Goal: Task Accomplishment & Management: Manage account settings

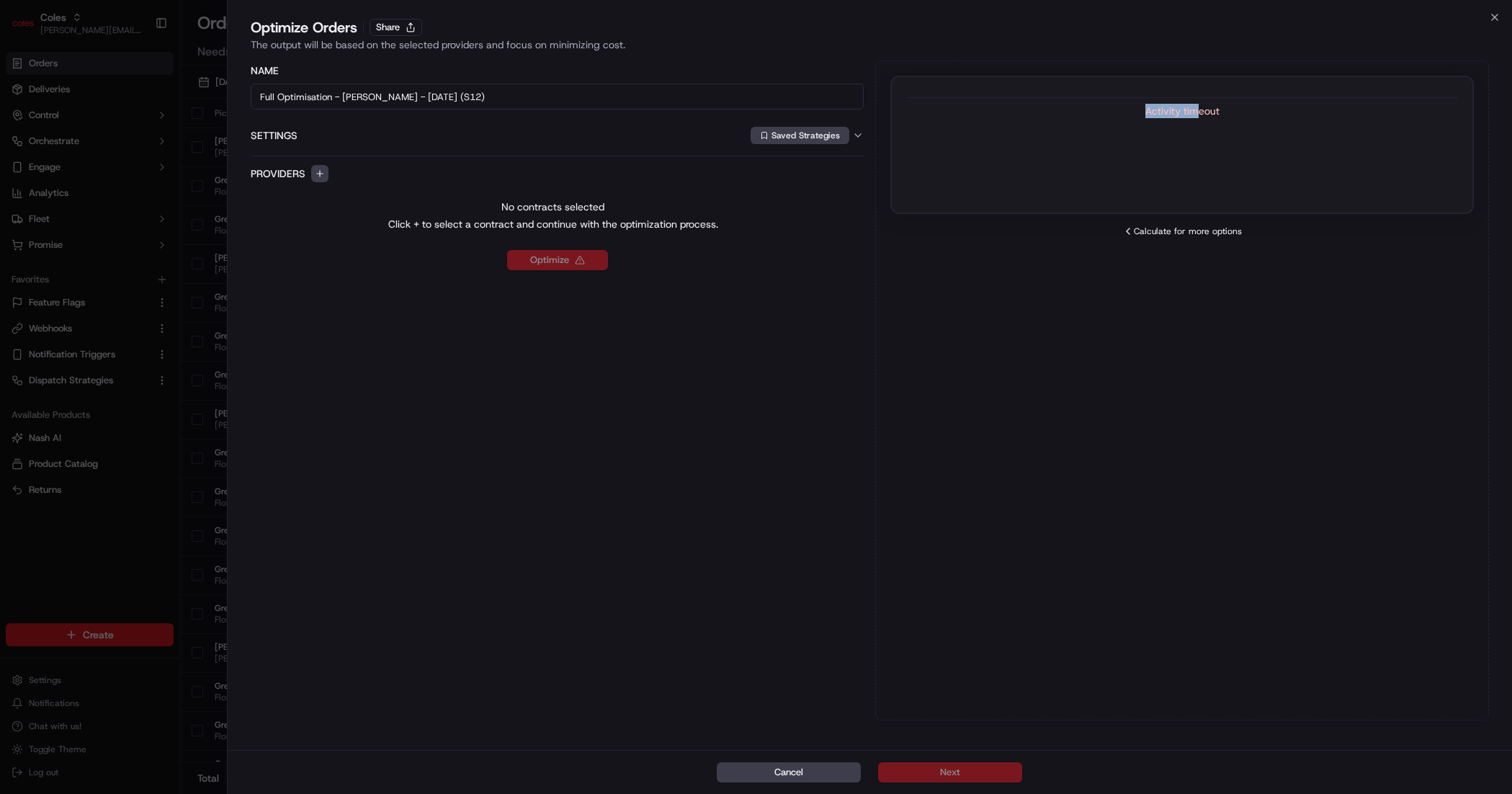
drag, startPoint x: 1146, startPoint y: 107, endPoint x: 1199, endPoint y: 106, distance: 53.0
click at [1199, 106] on div "Activity timeout" at bounding box center [1181, 111] width 552 height 15
click at [392, 33] on button "Share" at bounding box center [396, 27] width 53 height 17
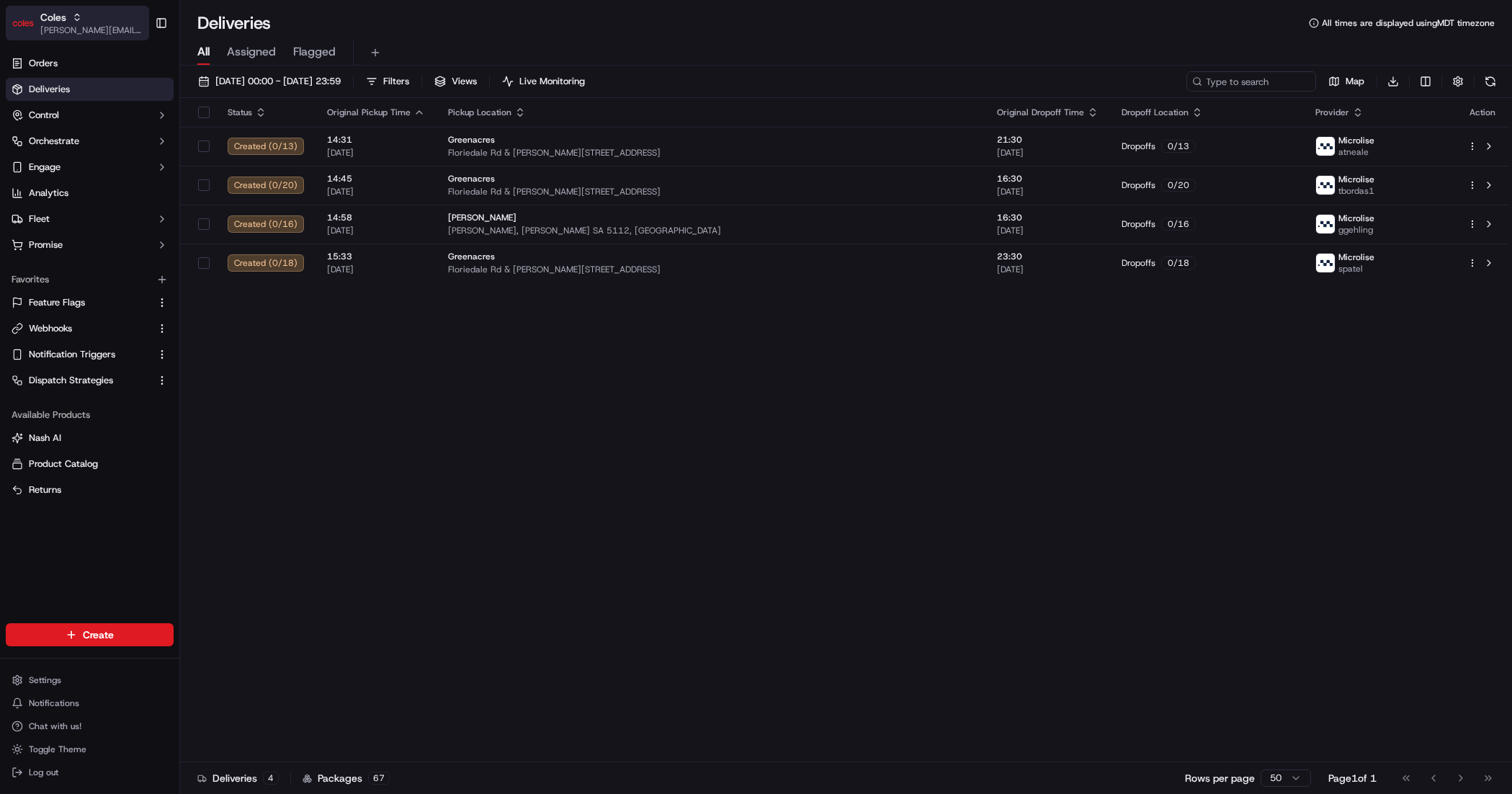
click at [80, 28] on span "[PERSON_NAME][EMAIL_ADDRESS][DOMAIN_NAME]" at bounding box center [92, 30] width 103 height 11
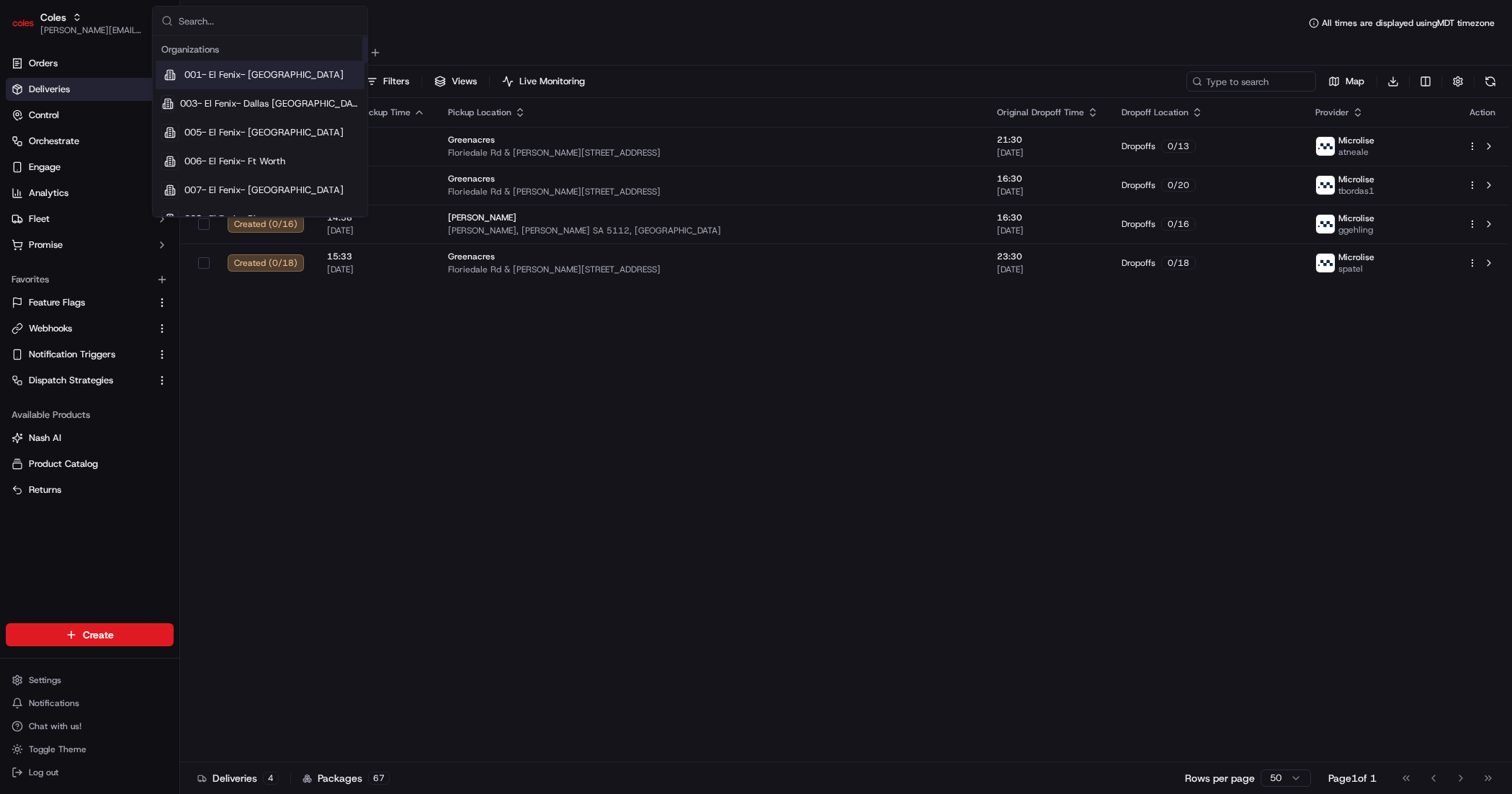
type input "w"
type input "home"
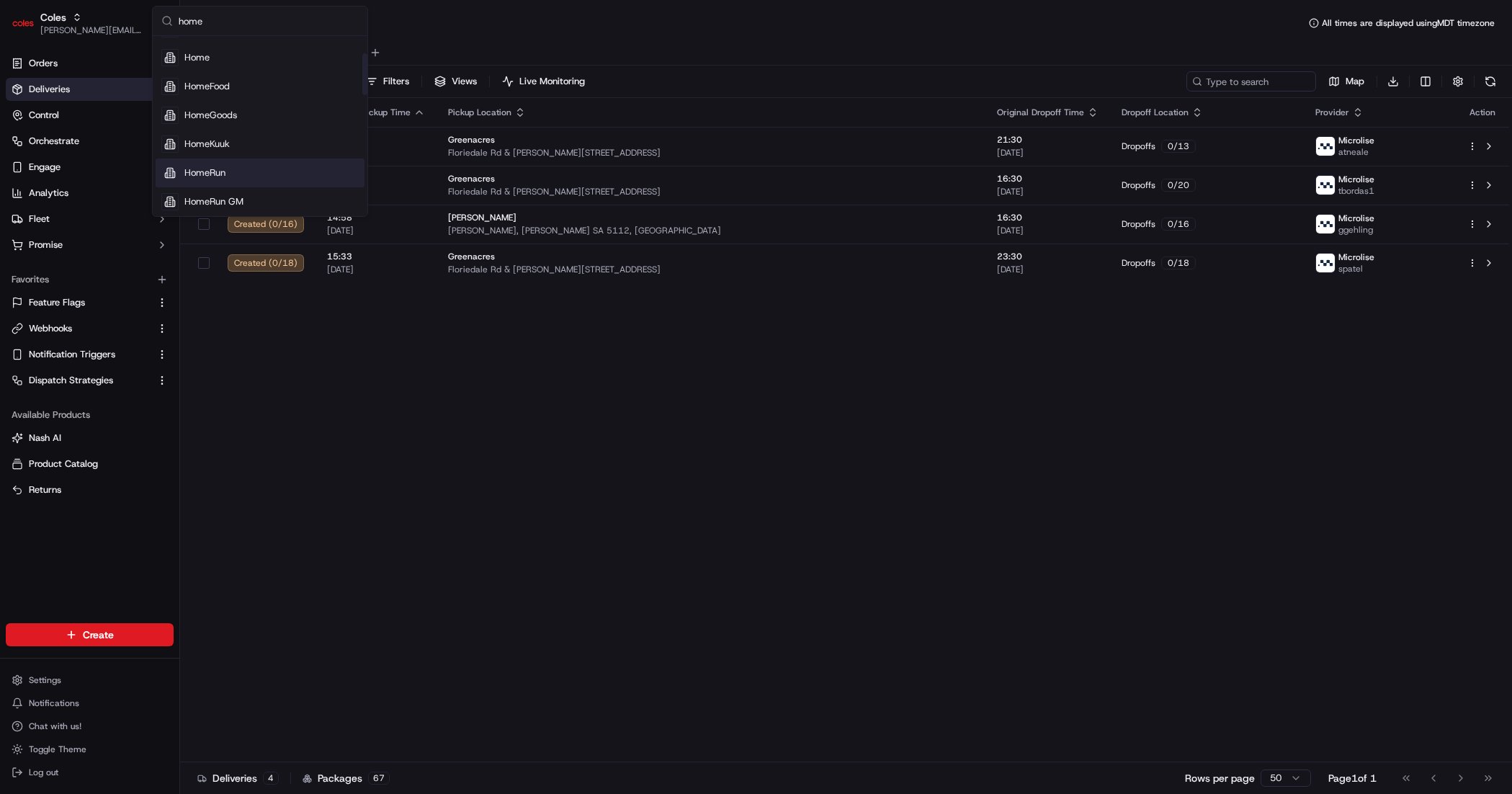
scroll to position [75, 0]
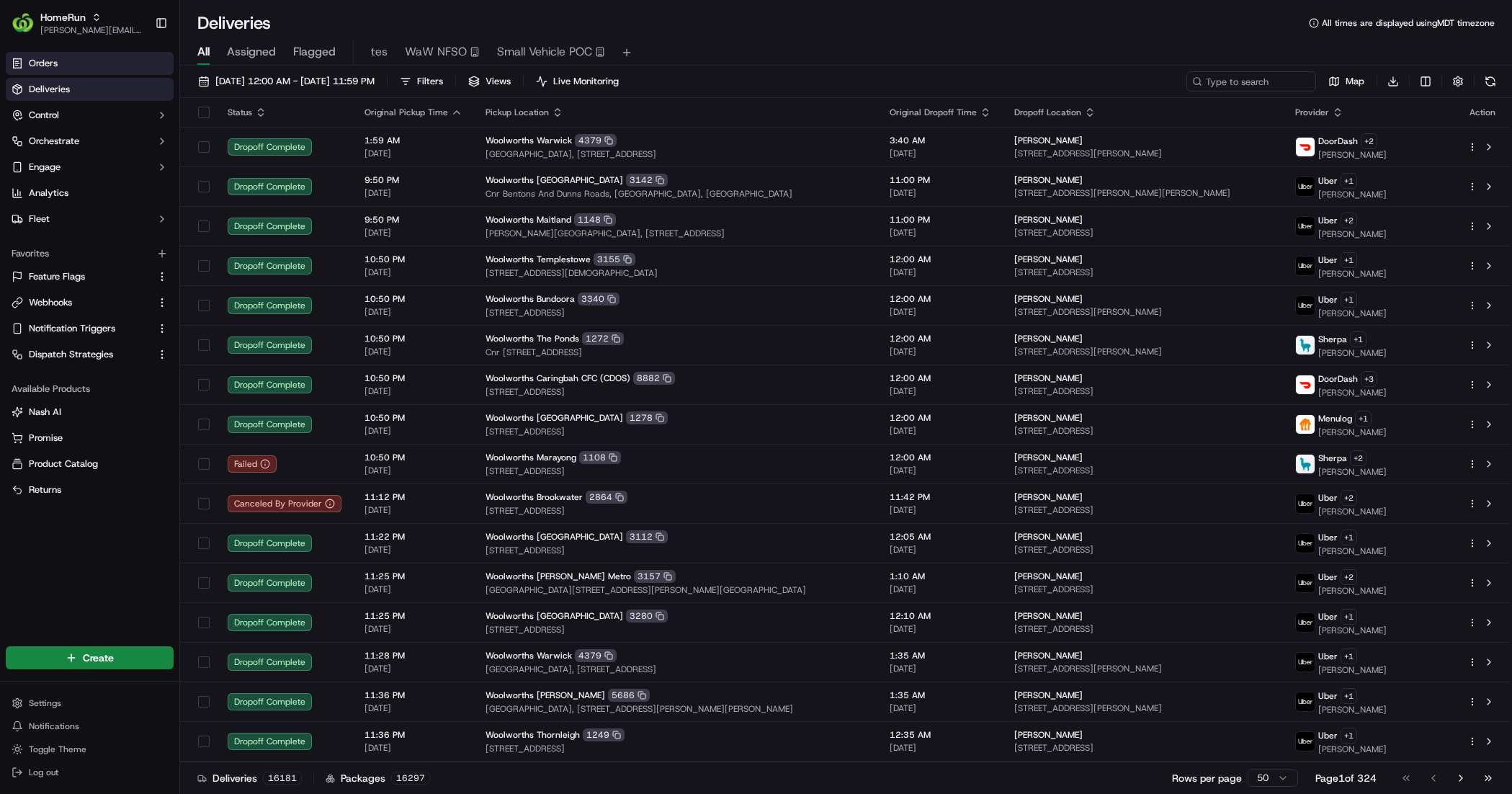
click at [112, 71] on link "Orders" at bounding box center [89, 63] width 168 height 23
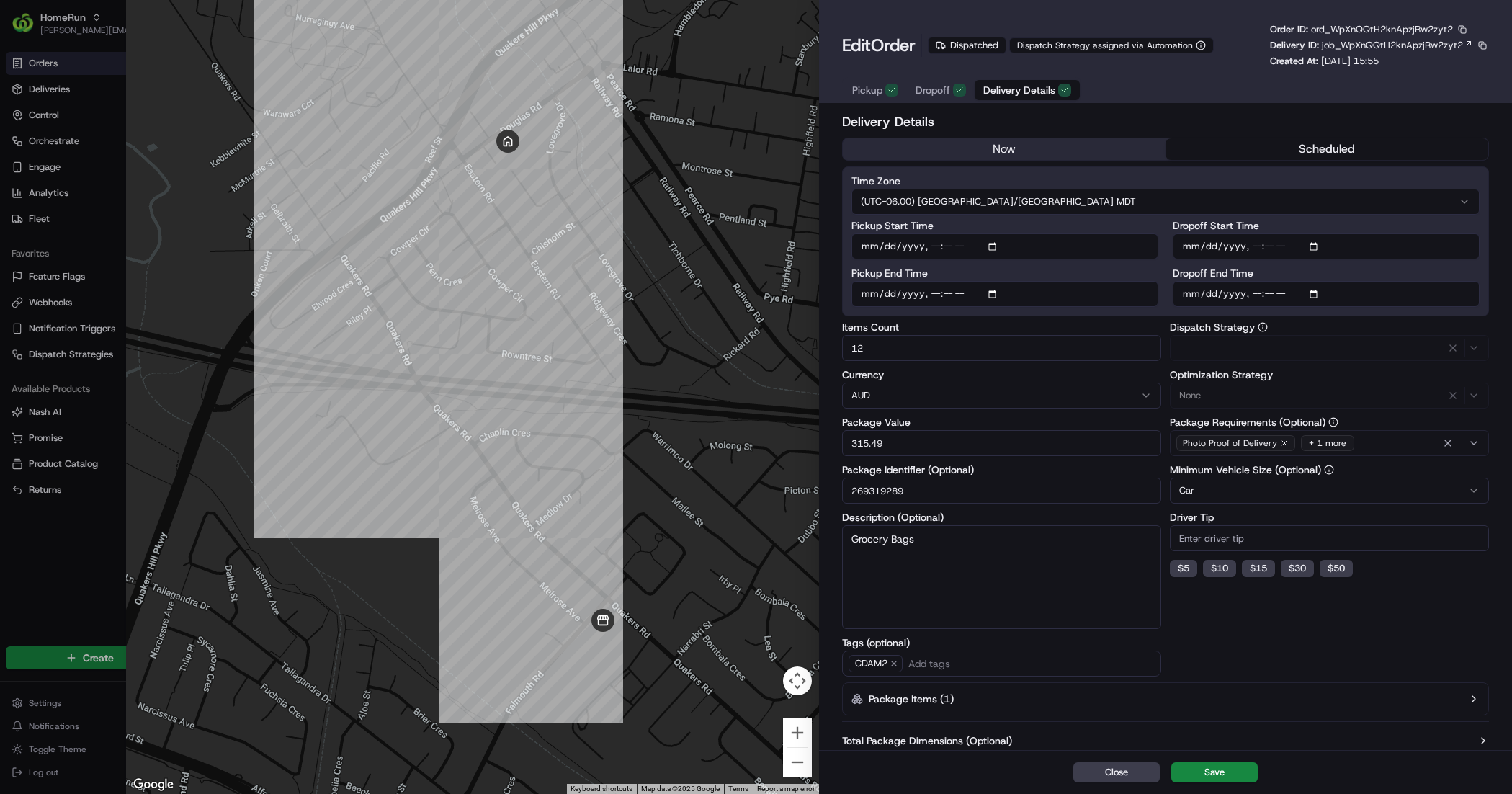
click at [1069, 89] on button "Delivery Details" at bounding box center [1026, 89] width 105 height 20
click at [943, 497] on input "269319289" at bounding box center [1001, 491] width 319 height 26
click at [1466, 28] on button "button" at bounding box center [1462, 29] width 13 height 13
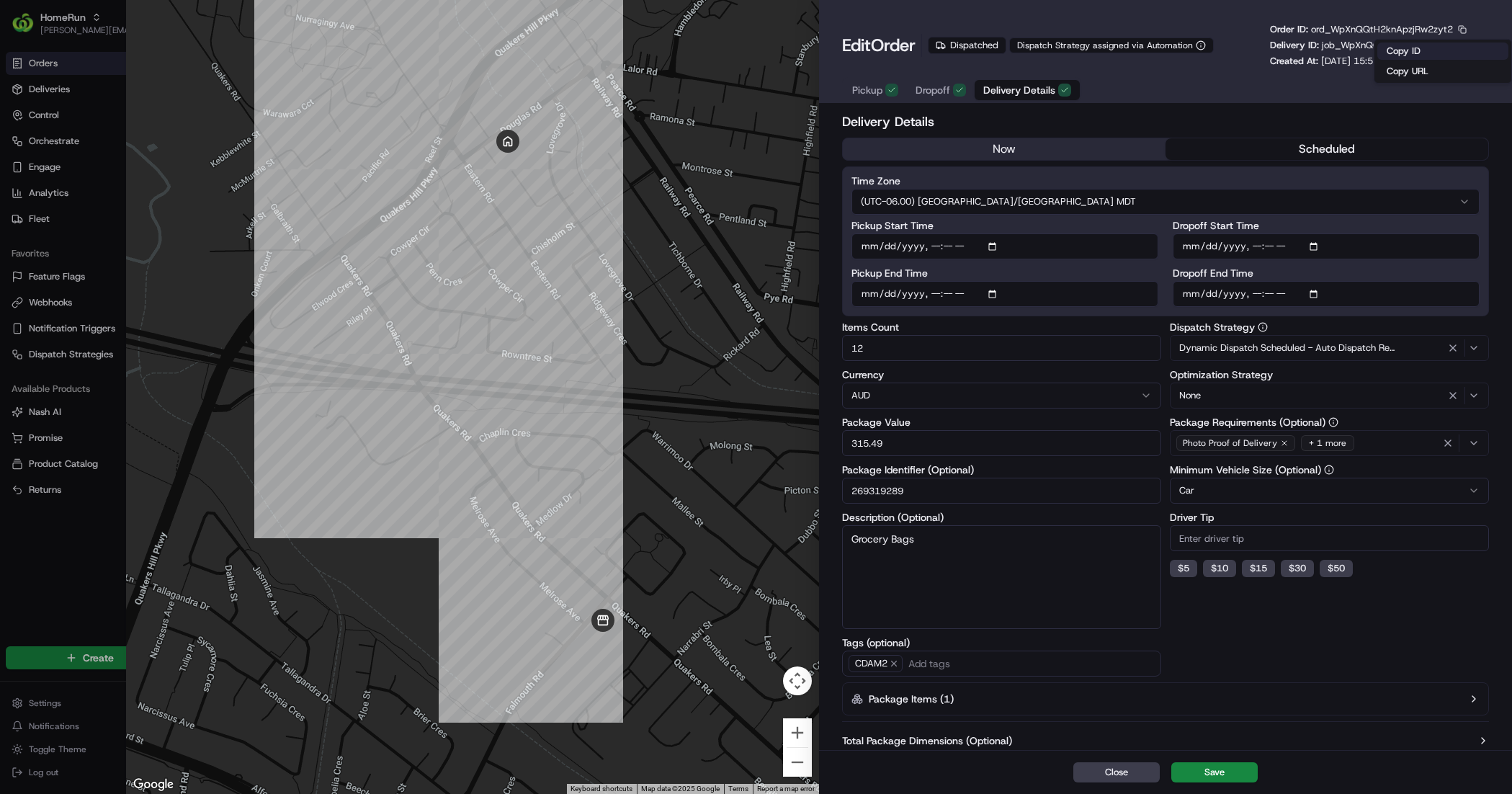
click at [1408, 47] on button "Copy ID" at bounding box center [1442, 50] width 131 height 17
click at [48, 494] on div at bounding box center [756, 397] width 1512 height 794
type input "1"
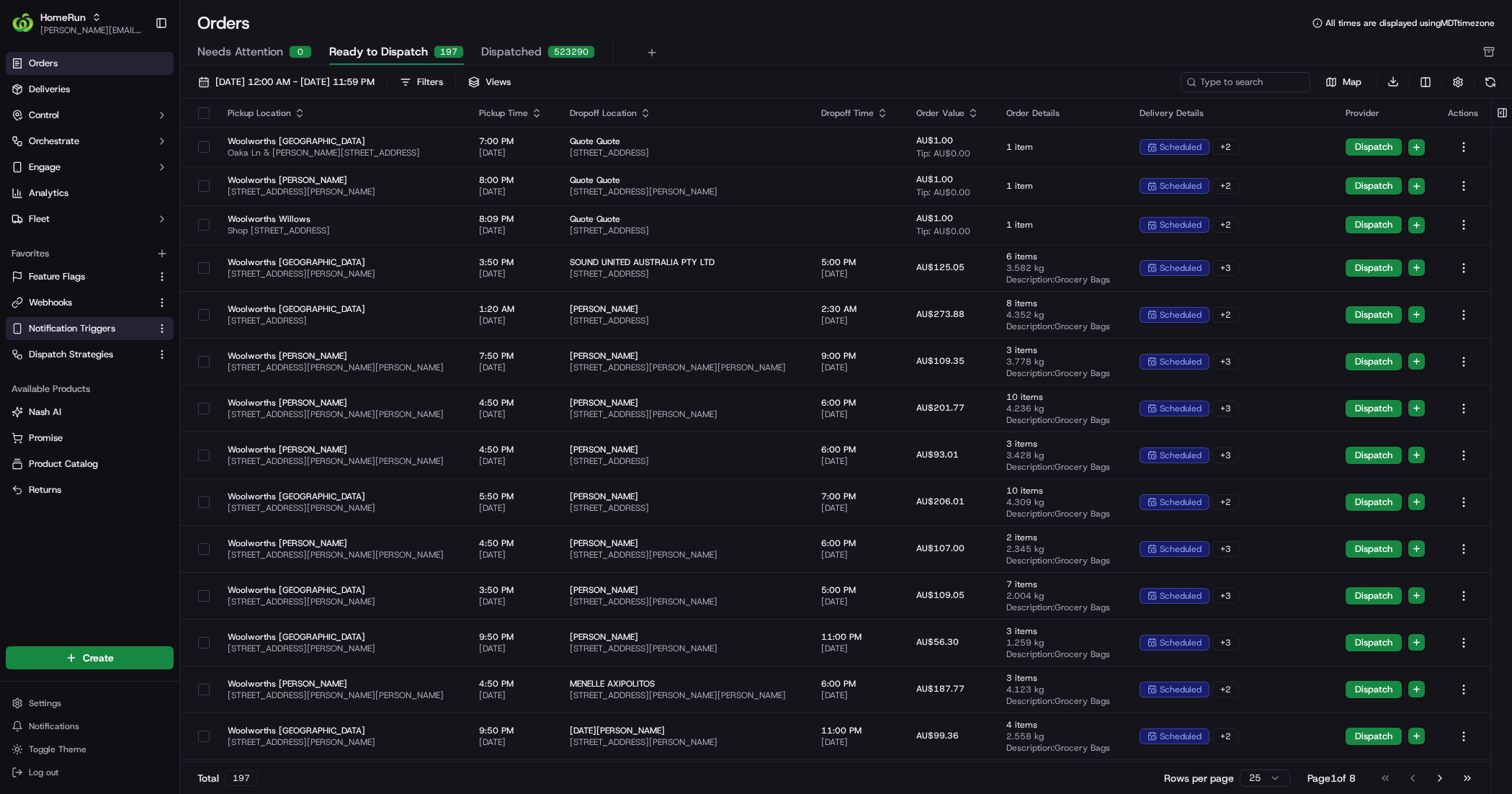
click at [95, 324] on span "Notification Triggers" at bounding box center [71, 328] width 86 height 13
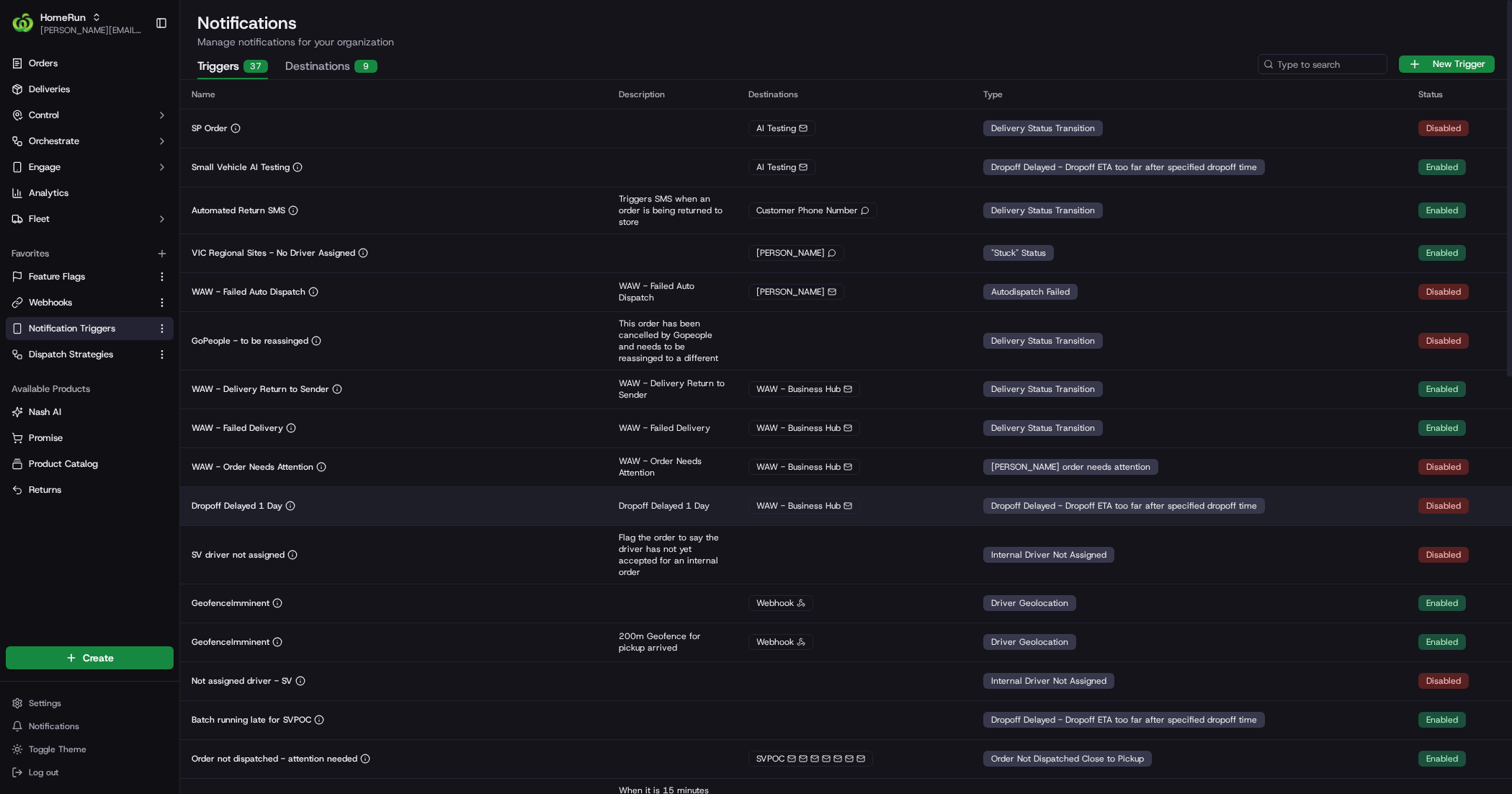
scroll to position [109, 0]
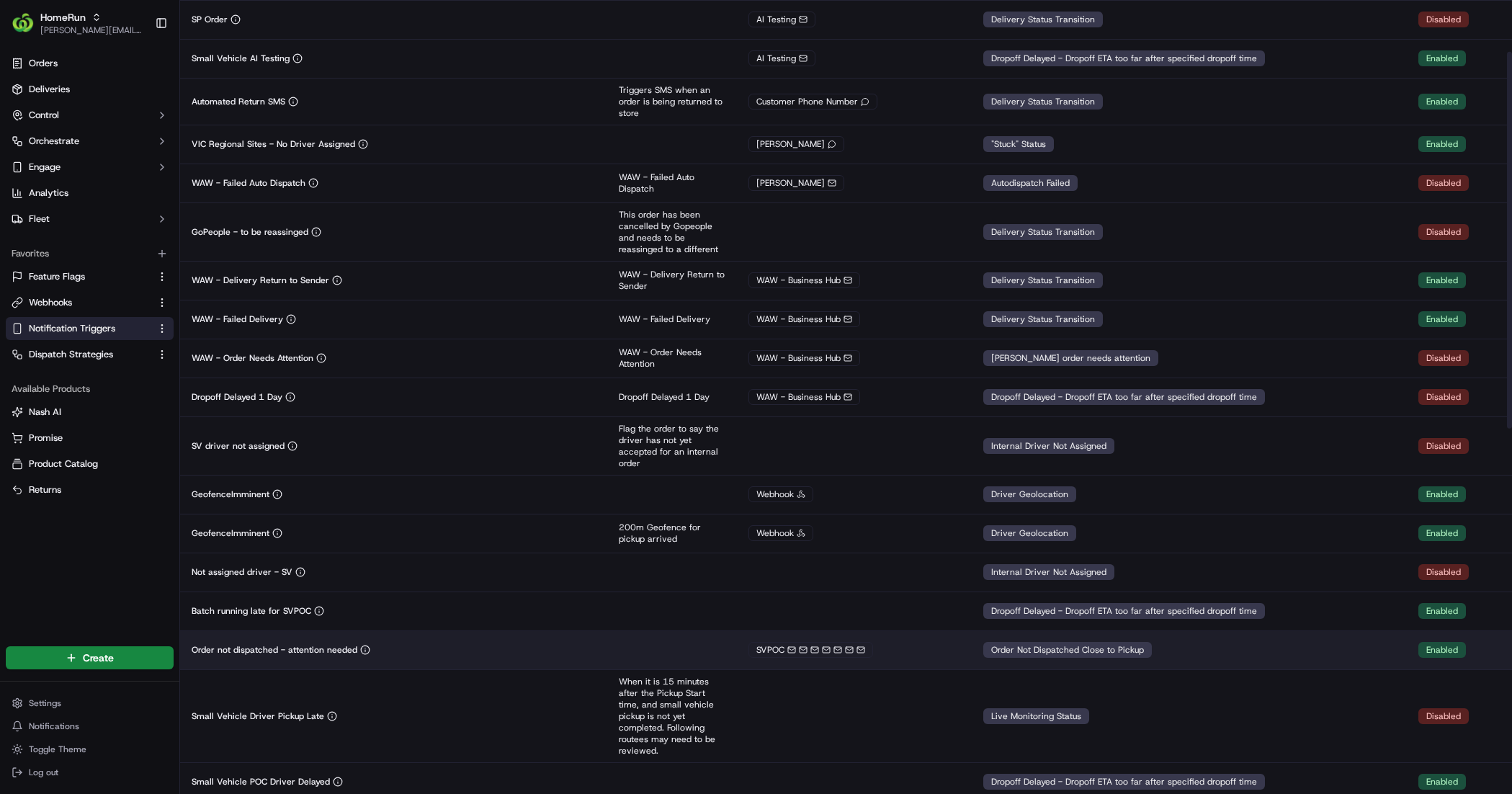
click at [931, 653] on div "SVPOC" at bounding box center [854, 650] width 212 height 16
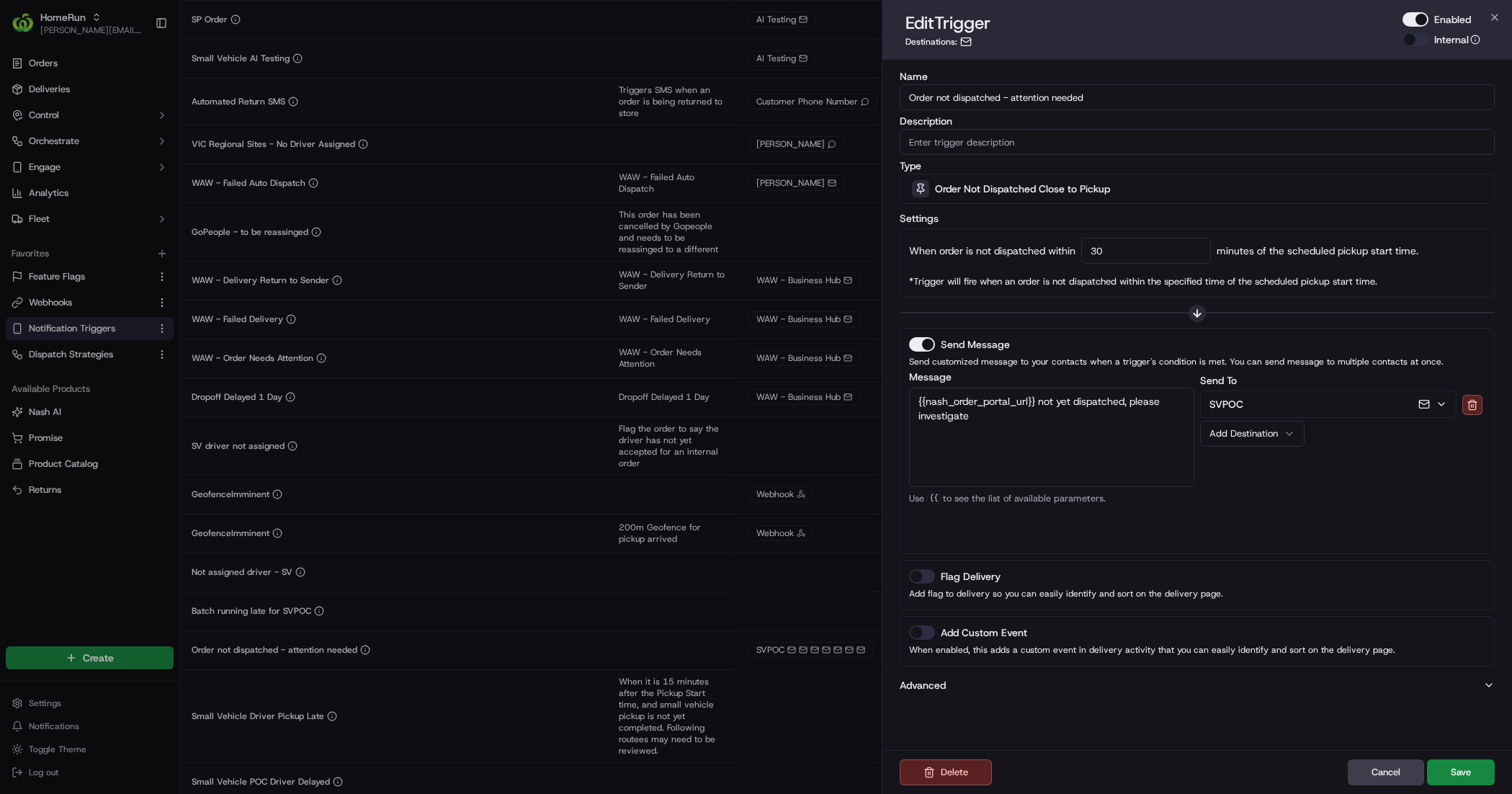
click at [1475, 39] on icon "button" at bounding box center [1475, 40] width 10 height 10
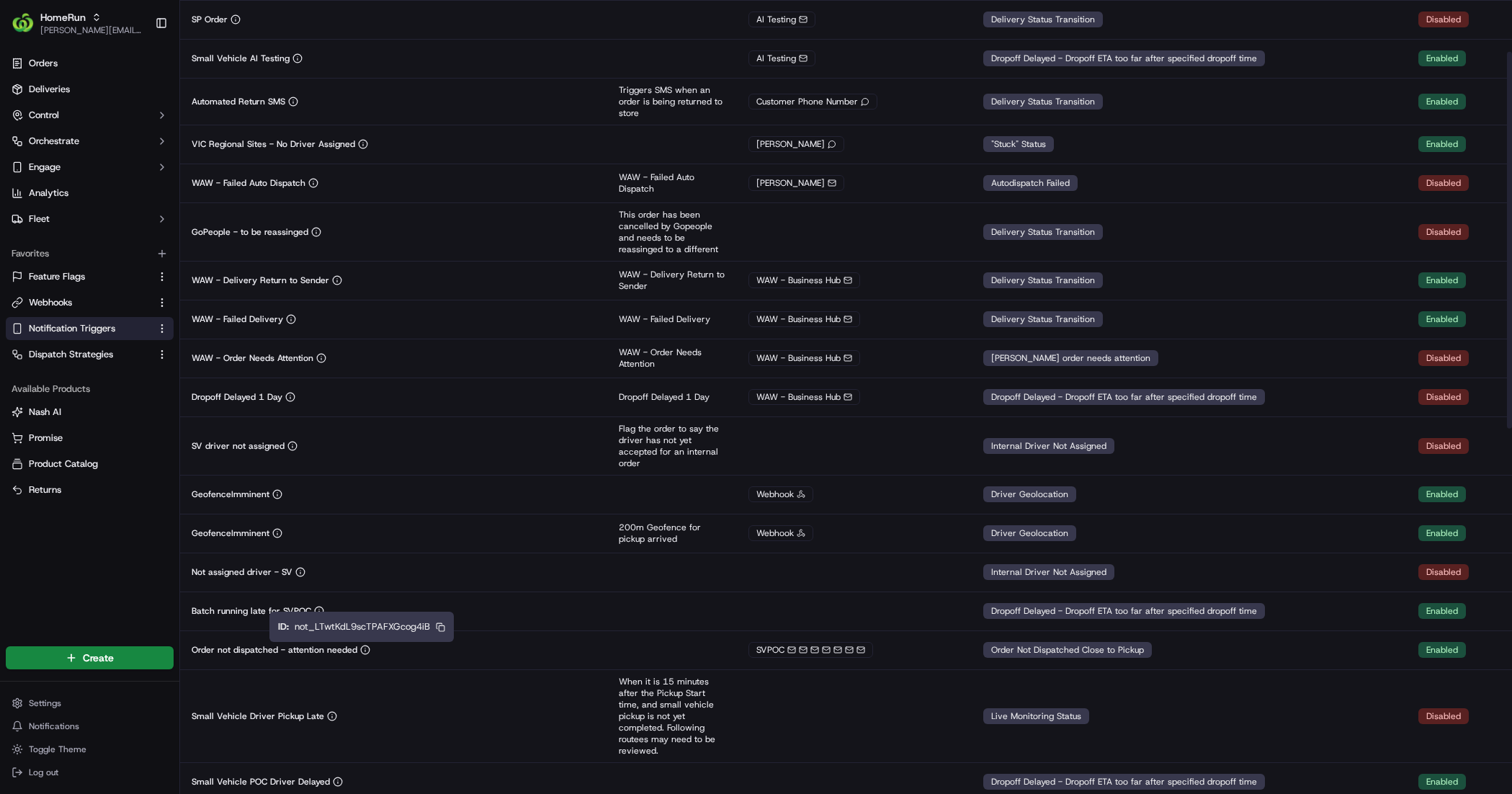
click at [440, 624] on icon "button" at bounding box center [439, 626] width 6 height 6
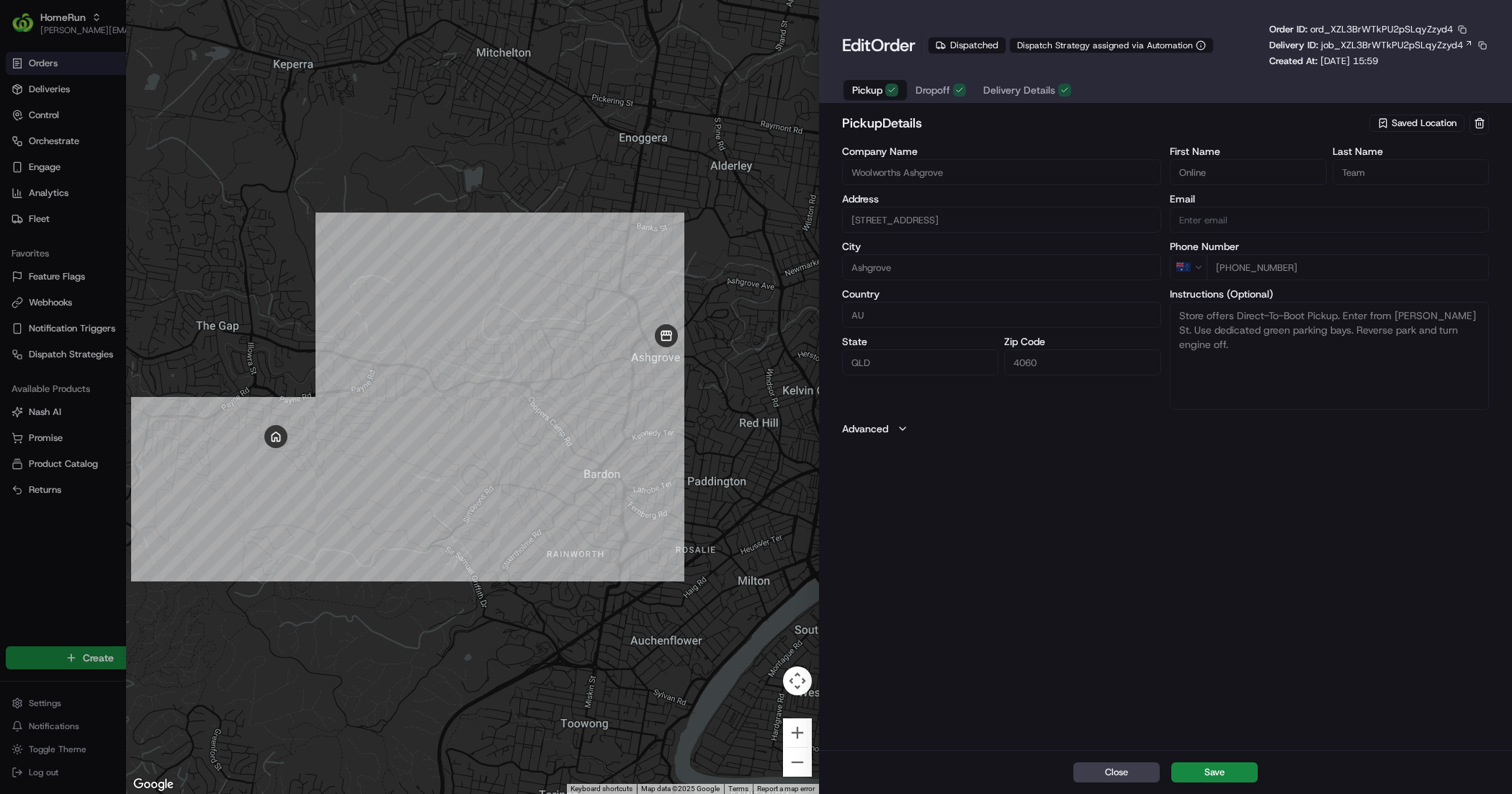
click at [1017, 83] on span "Delivery Details" at bounding box center [1019, 90] width 72 height 15
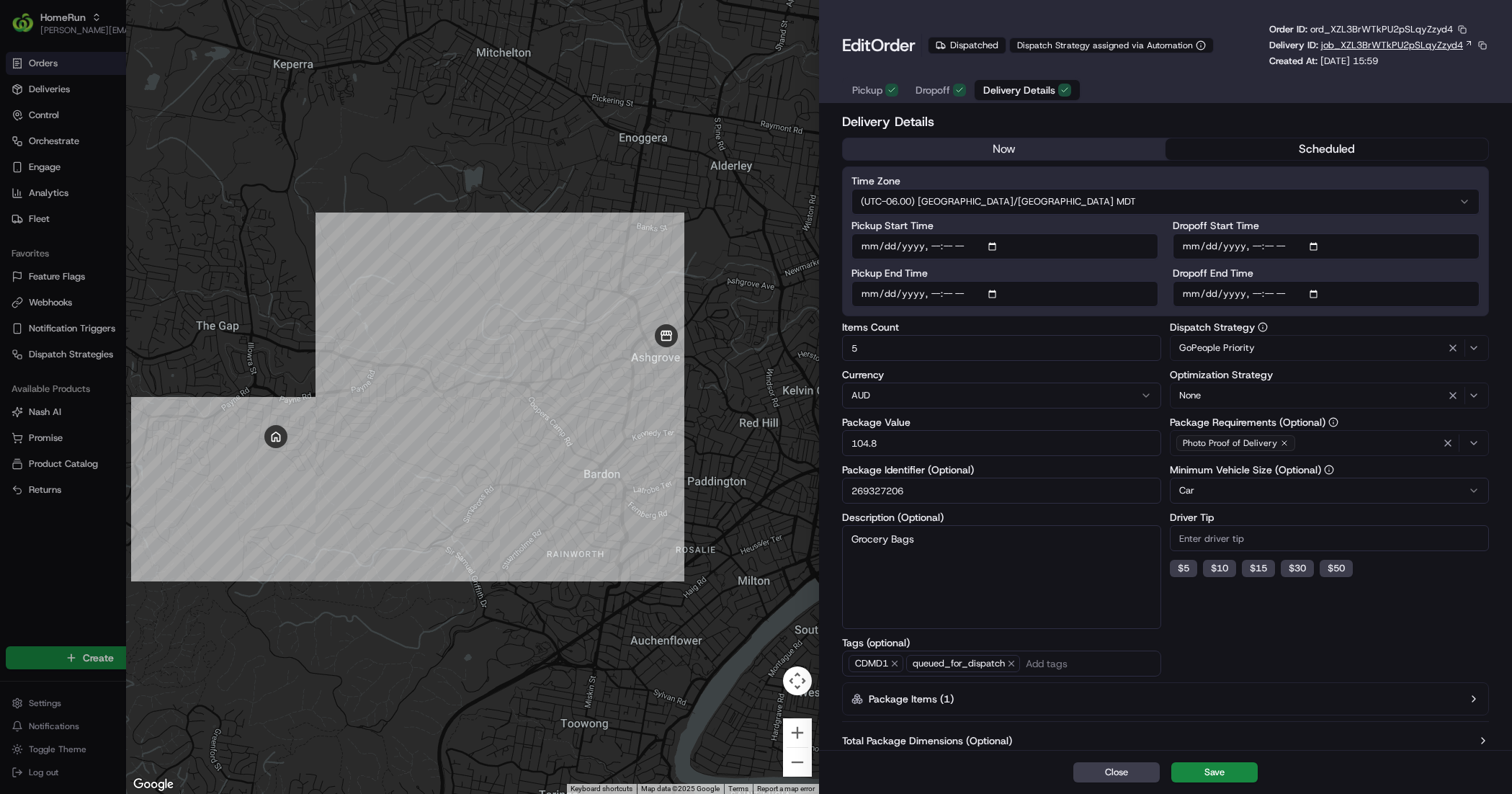
click at [1456, 46] on span "job_XZL3BrWTkPU2pSLqyZzyd4" at bounding box center [1392, 46] width 142 height 13
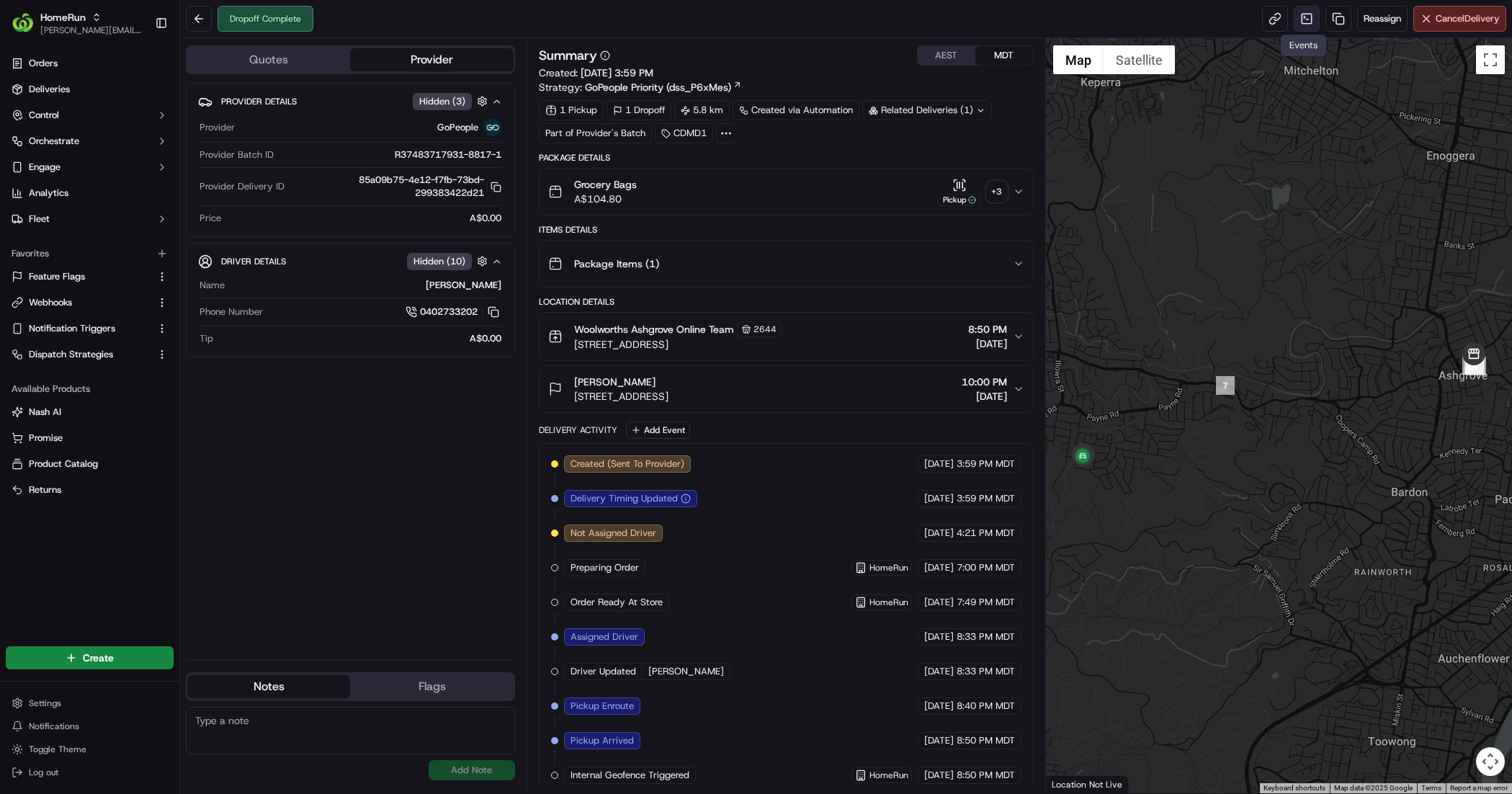
click at [1305, 24] on link at bounding box center [1306, 19] width 26 height 26
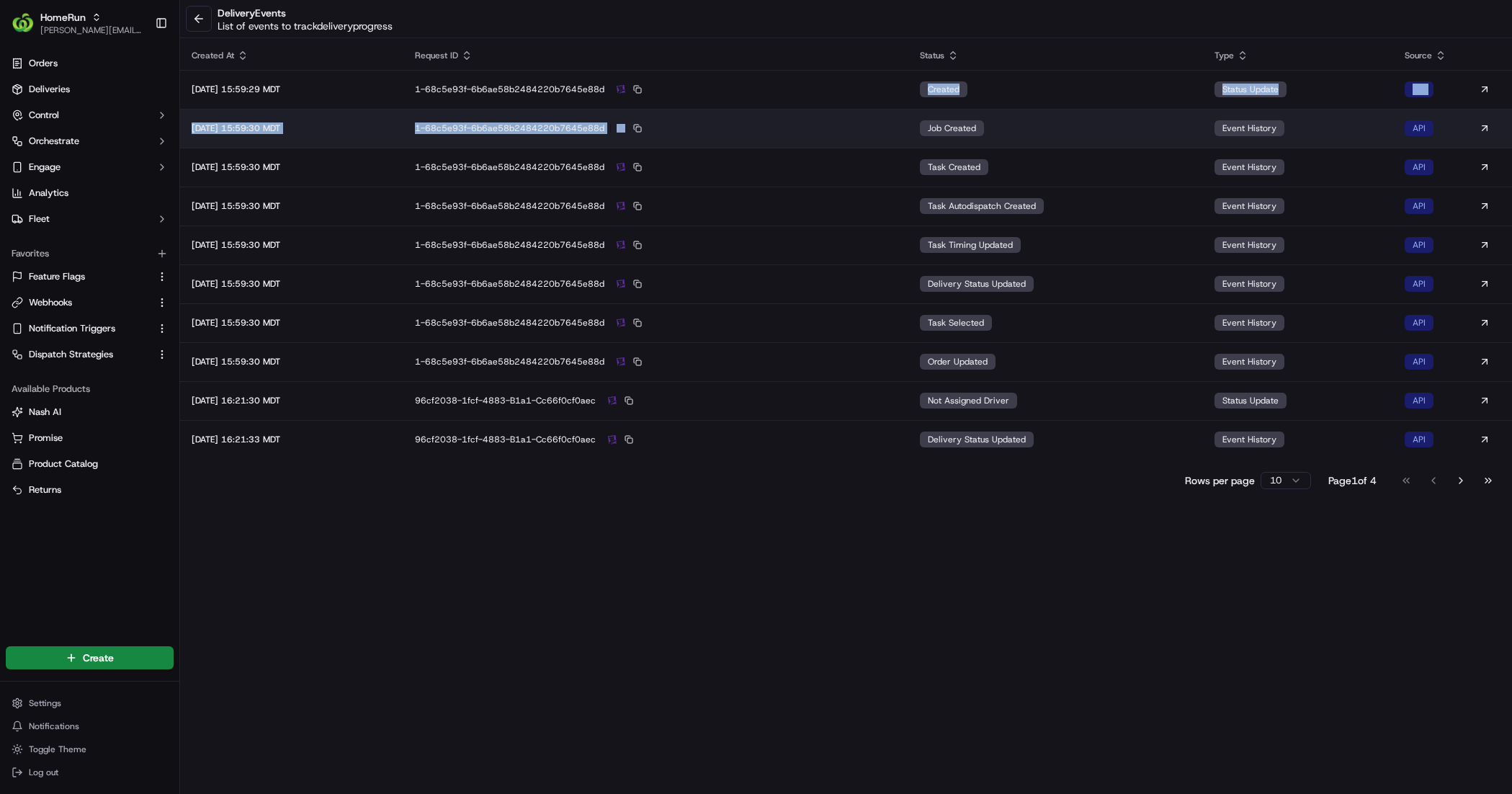
drag, startPoint x: 760, startPoint y: 95, endPoint x: 770, endPoint y: 124, distance: 30.7
click at [769, 124] on tbody "2025-09-13 15:59:29 MDT 1-68c5e93f-6b6ae58b2484220b7645e88d created status upda…" at bounding box center [846, 264] width 1332 height 389
click at [770, 124] on div "1-68c5e93f-6b6ae58b2484220b7645e88d" at bounding box center [656, 128] width 482 height 13
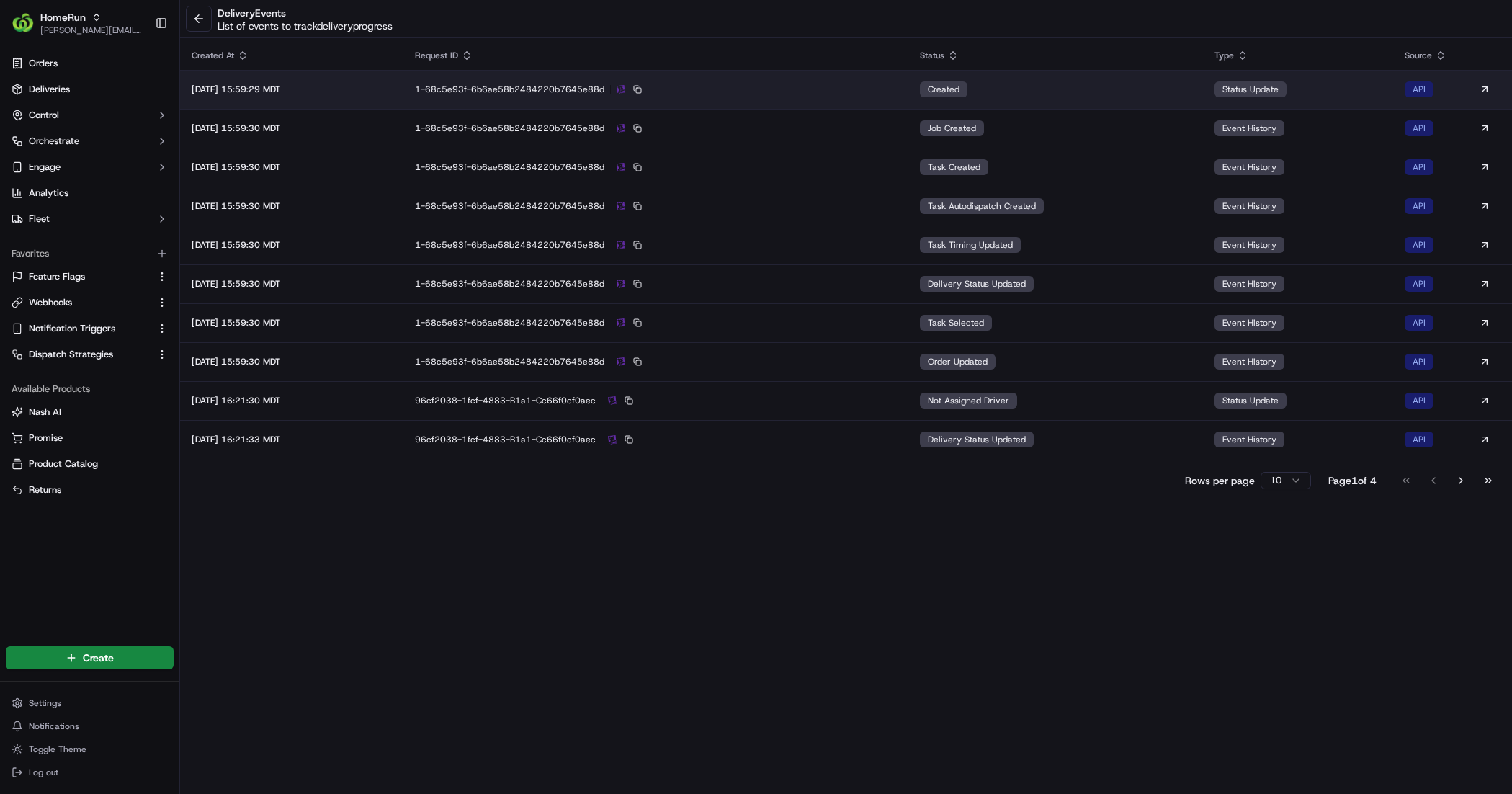
click at [834, 80] on td "1-68c5e93f-6b6ae58b2484220b7645e88d" at bounding box center [655, 89] width 505 height 39
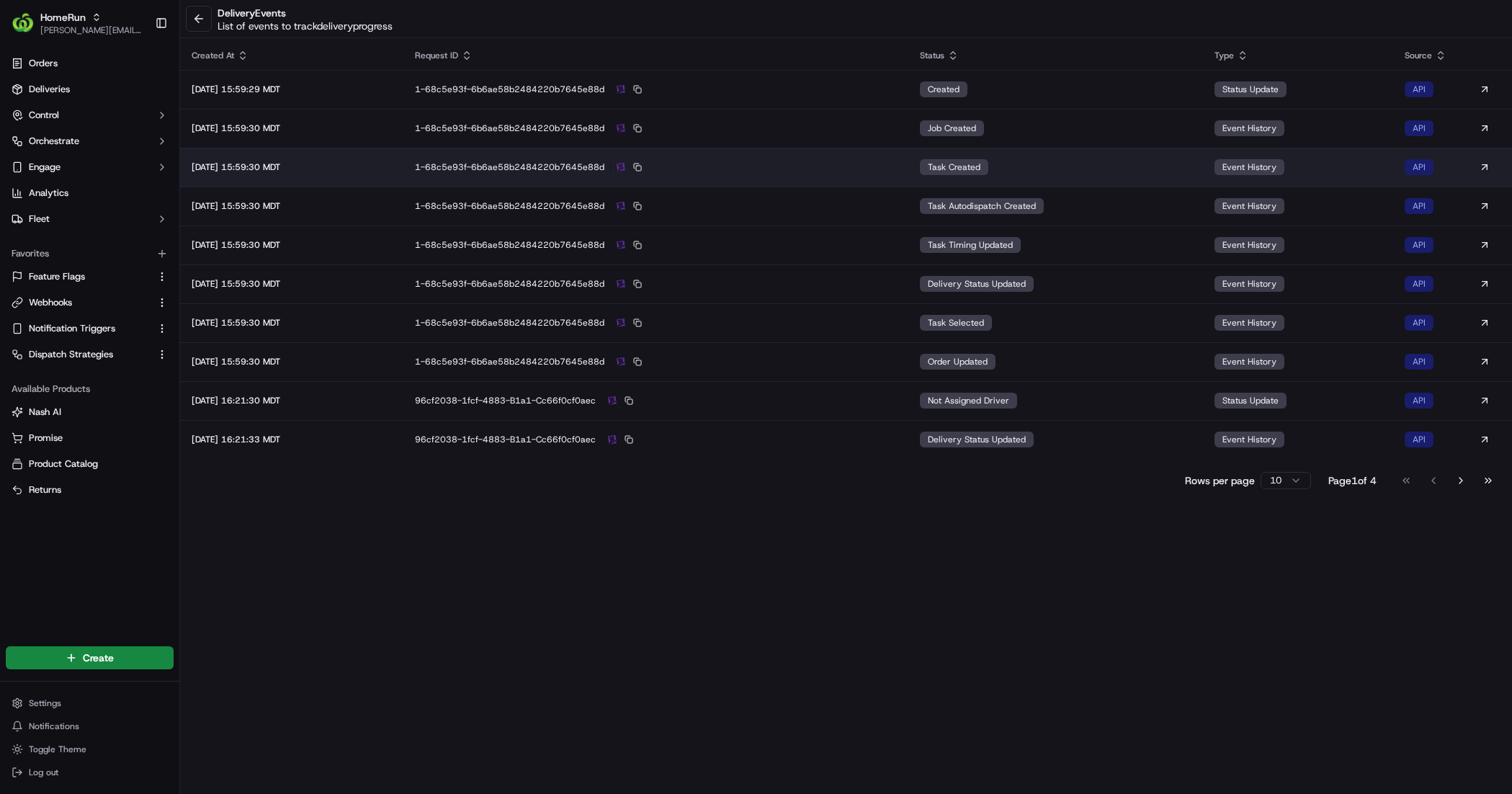
click at [835, 165] on div "1-68c5e93f-6b6ae58b2484220b7645e88d" at bounding box center [656, 167] width 482 height 13
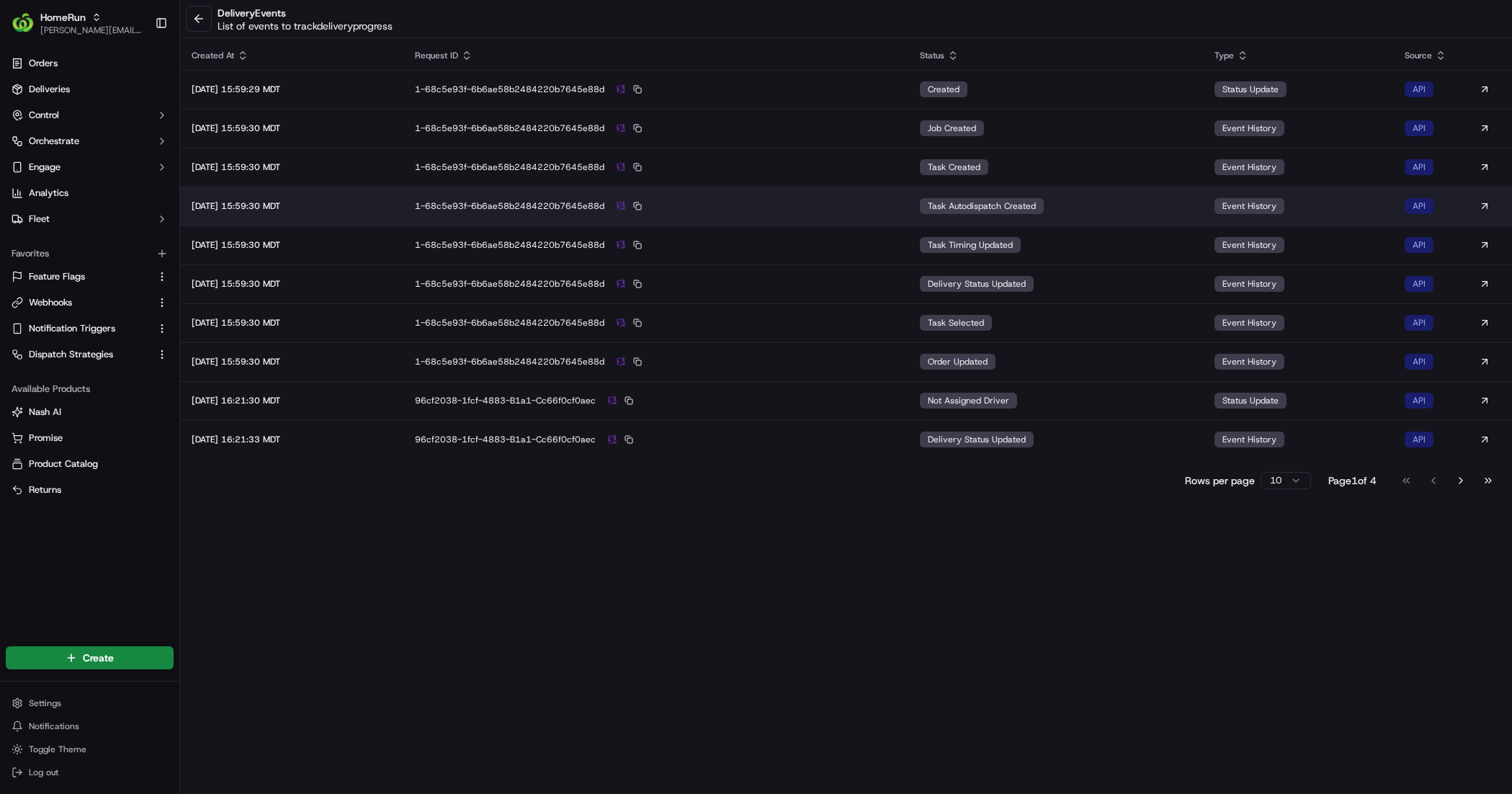
click at [836, 211] on div "1-68c5e93f-6b6ae58b2484220b7645e88d" at bounding box center [656, 206] width 482 height 13
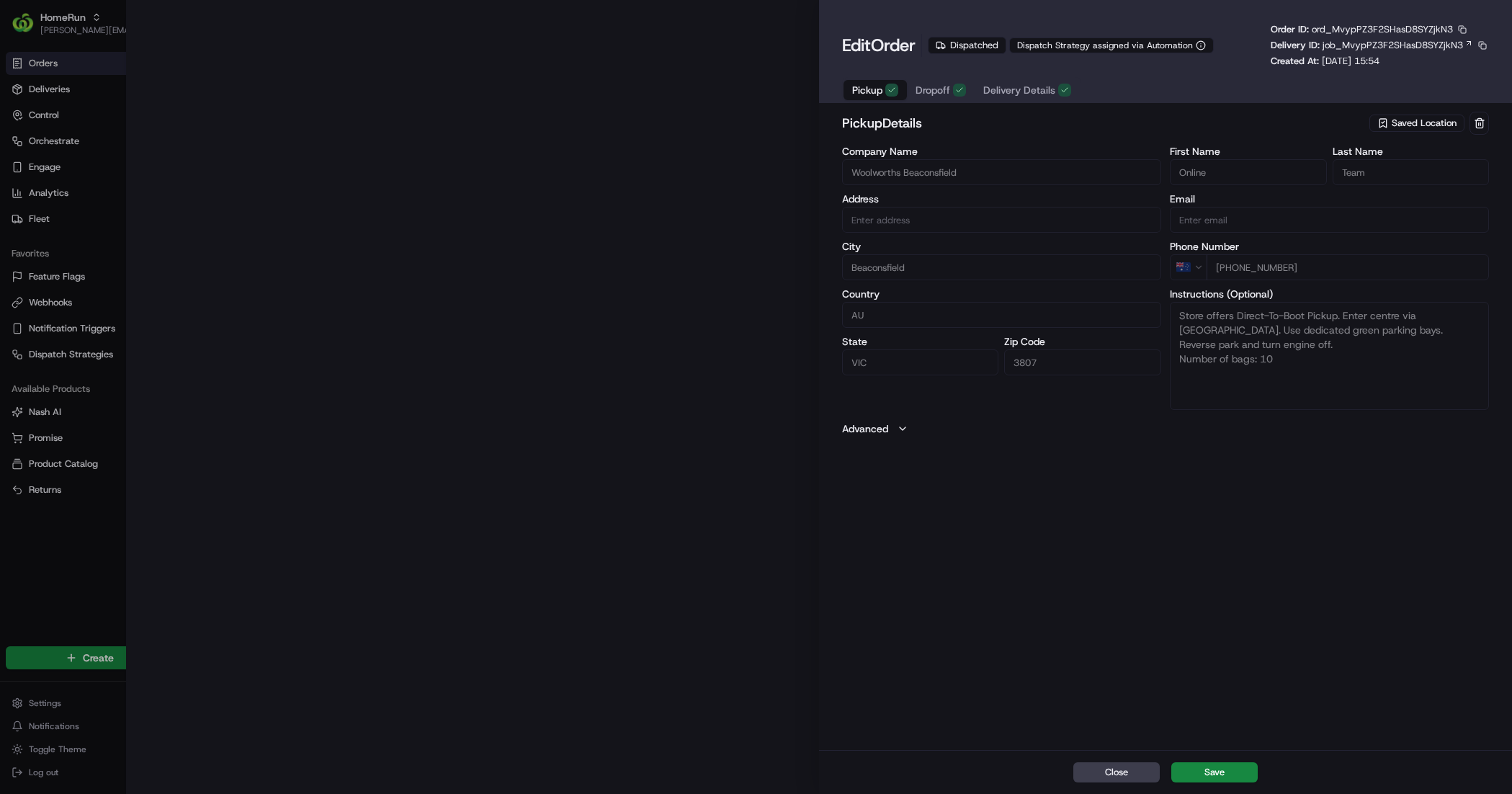
type input "28 Sylvia Road, Beaconsfield, VIC 3807, AU"
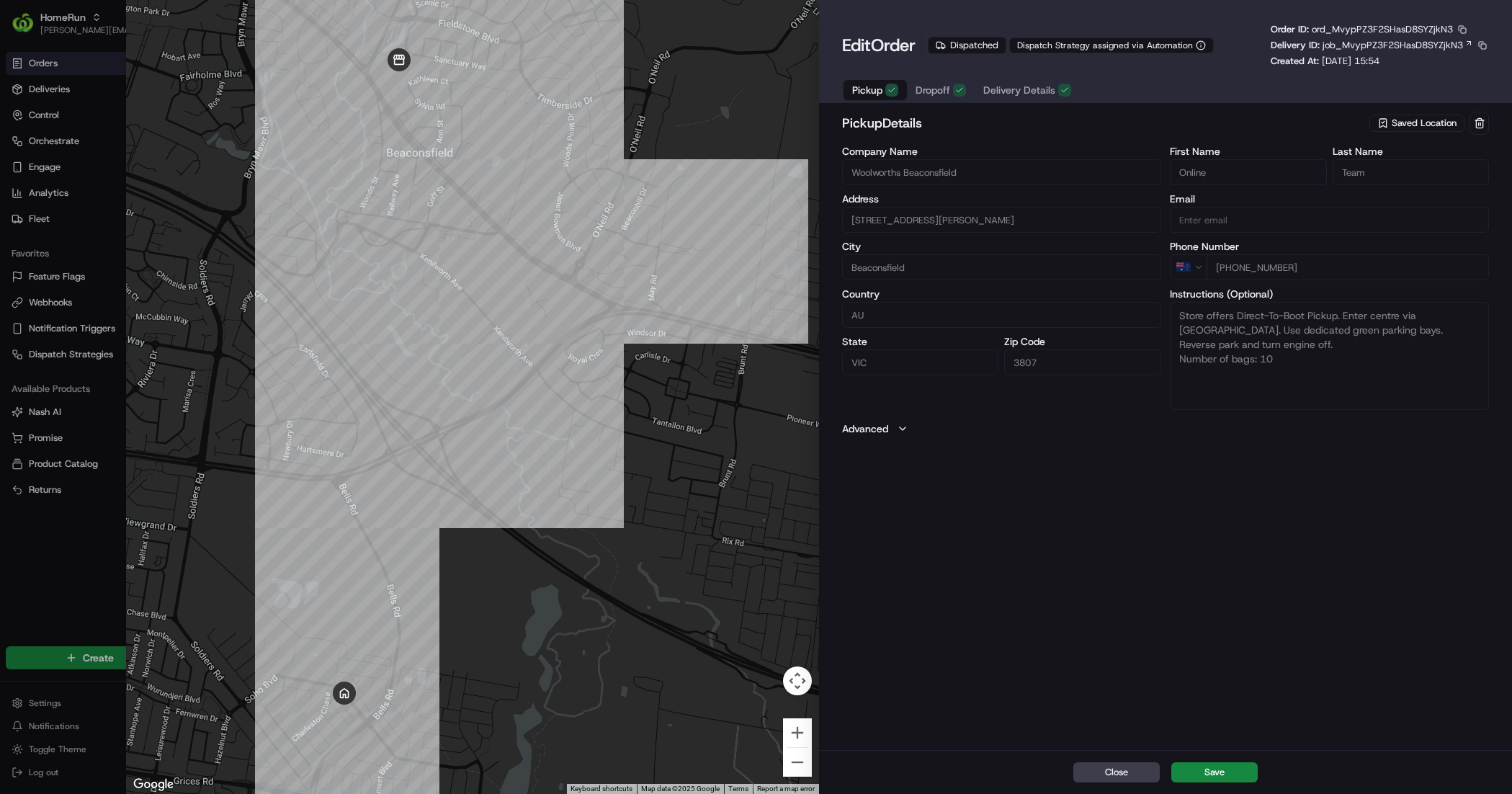
type input "+1"
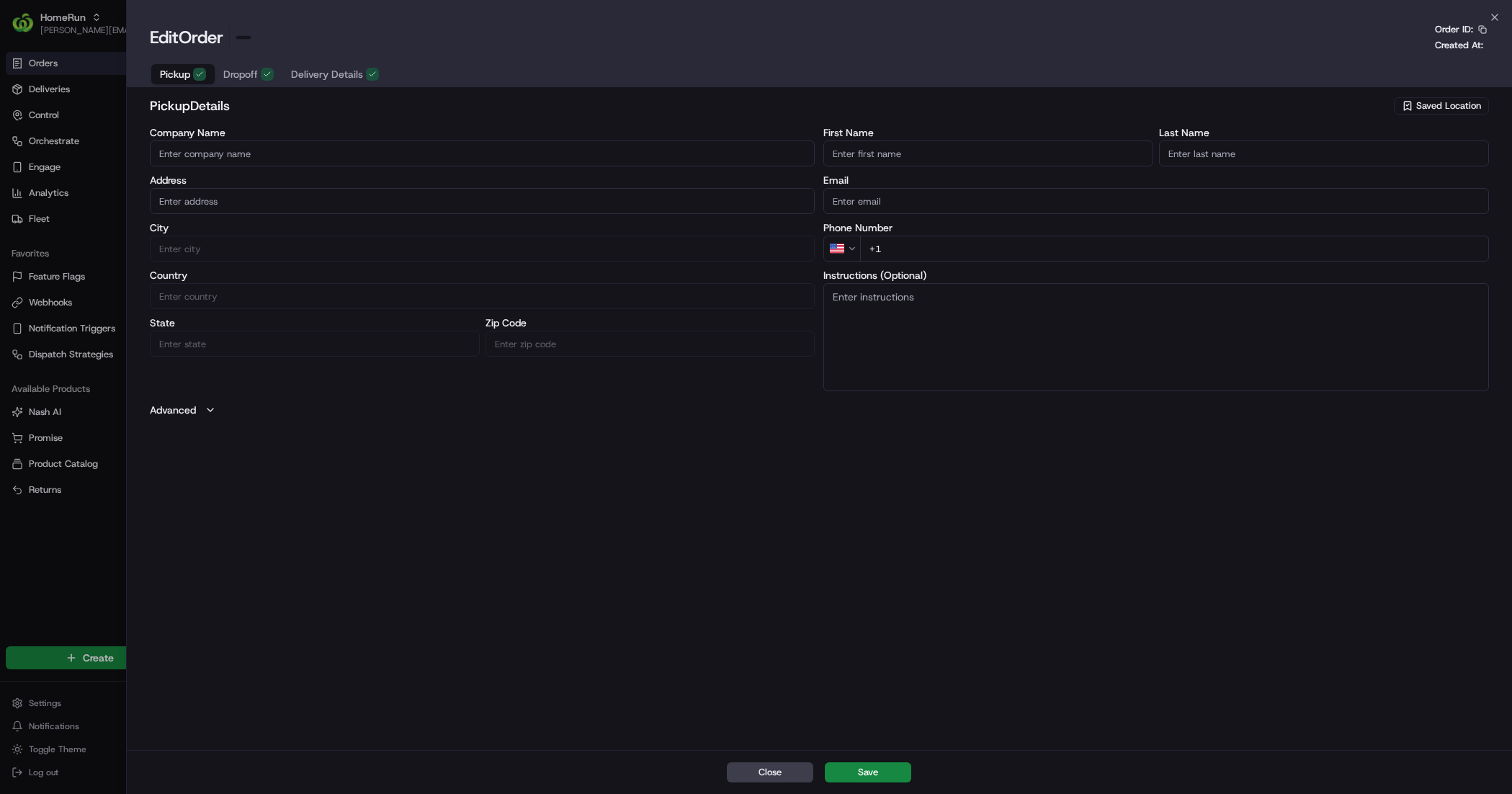
click at [48, 535] on div at bounding box center [756, 397] width 1512 height 794
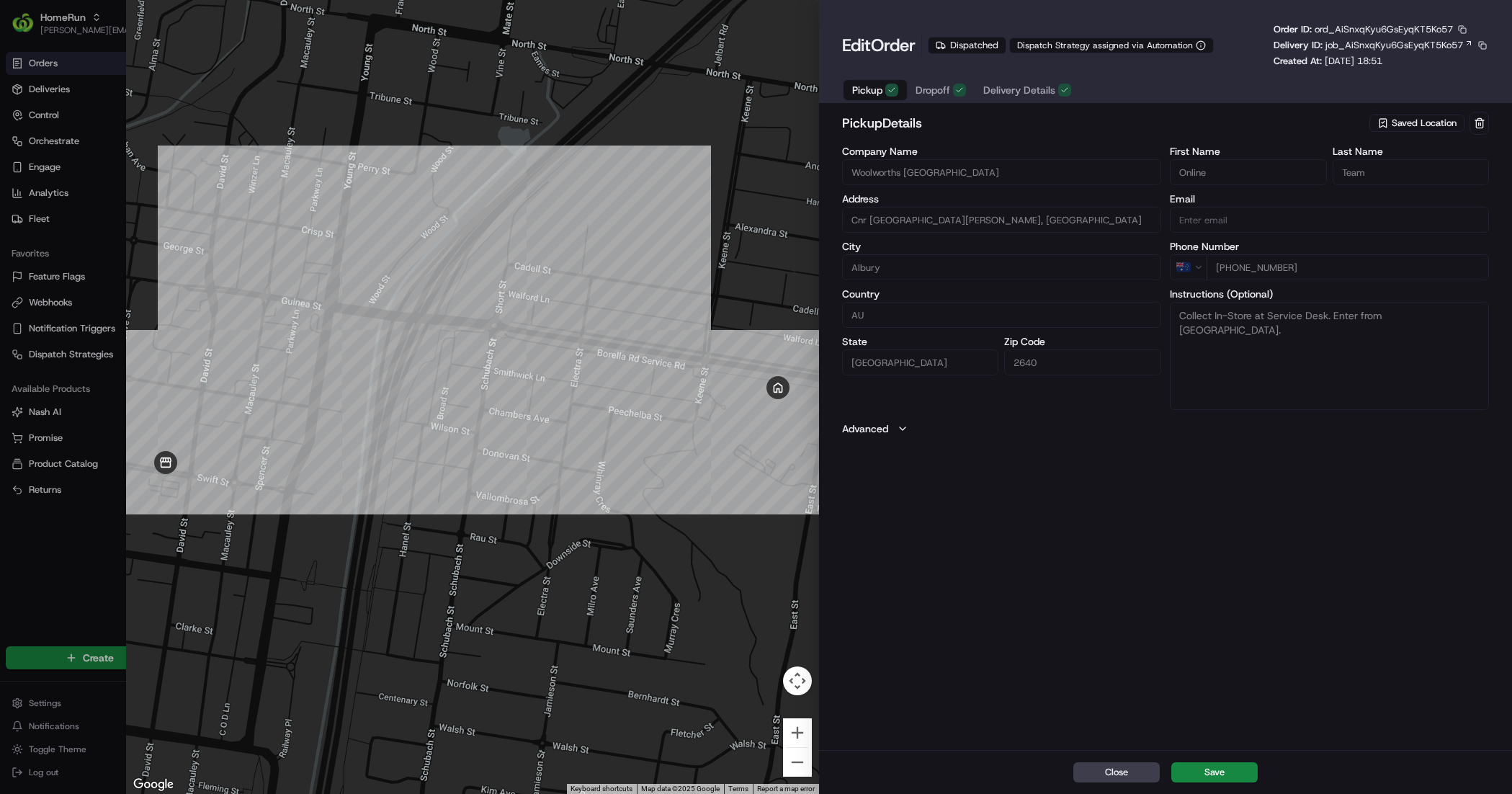
click at [945, 92] on span "Dropoff" at bounding box center [933, 90] width 35 height 15
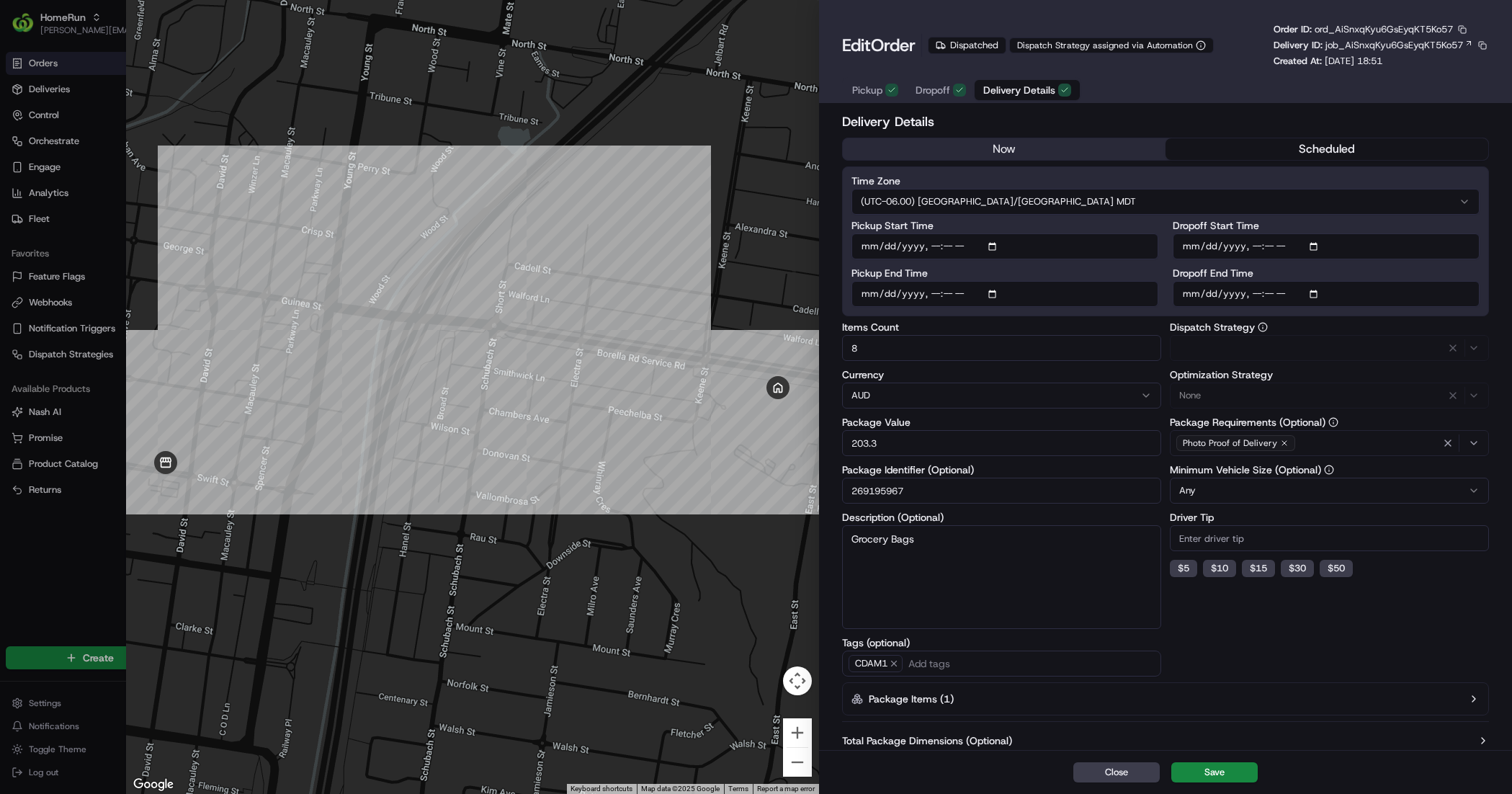
click at [1020, 89] on span "Delivery Details" at bounding box center [1019, 90] width 72 height 15
click at [1202, 43] on icon "button" at bounding box center [1200, 46] width 10 height 10
